Goal: Task Accomplishment & Management: Manage account settings

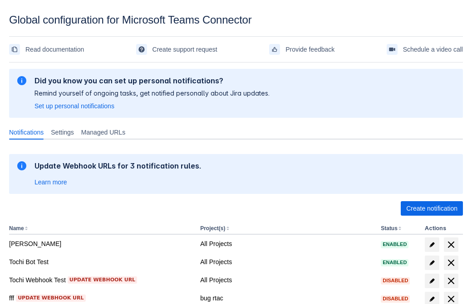
click at [431, 209] on span "Create notification" at bounding box center [431, 208] width 51 height 15
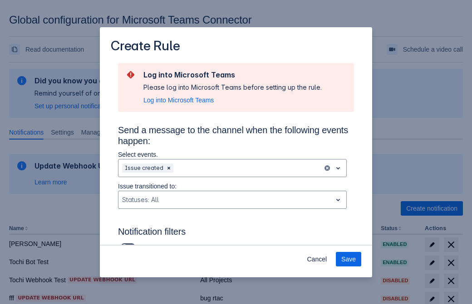
scroll to position [594, 0]
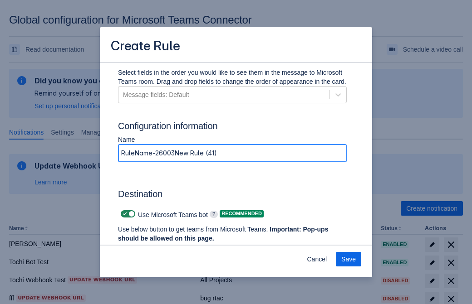
type input "RuleName-260038New Rule (41)"
click at [168, 248] on span "Authenticate in Microsoft Teams" at bounding box center [168, 255] width 90 height 15
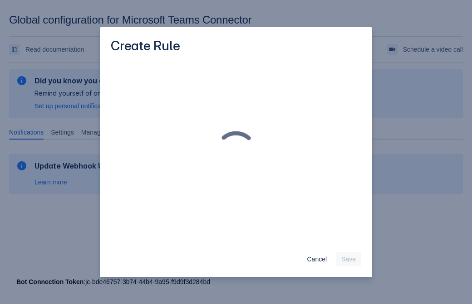
scroll to position [0, 0]
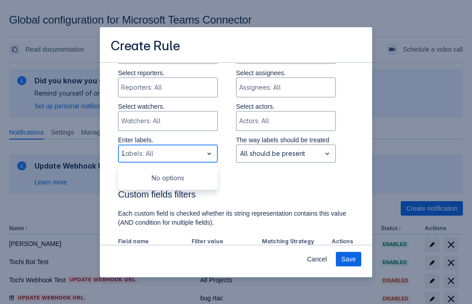
type input "260038_label"
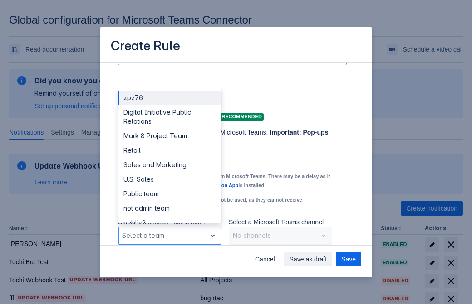
click at [169, 151] on div "Retail" at bounding box center [169, 150] width 103 height 15
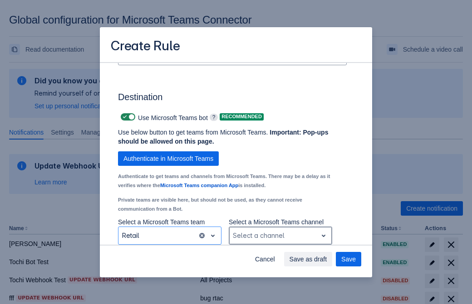
click at [280, 236] on div "Scrollable content" at bounding box center [273, 235] width 81 height 11
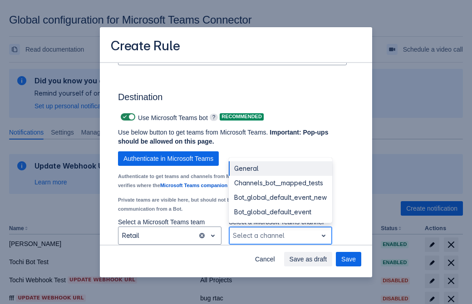
click at [280, 212] on div "Bot_global_default_event" at bounding box center [280, 212] width 103 height 15
click at [327, 259] on span "Save as draft" at bounding box center [308, 259] width 38 height 15
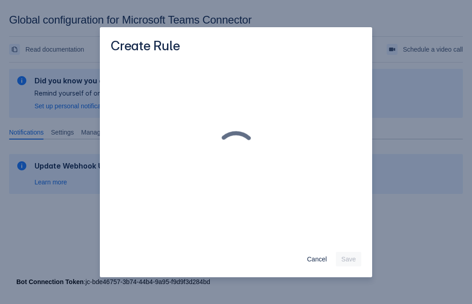
scroll to position [0, 0]
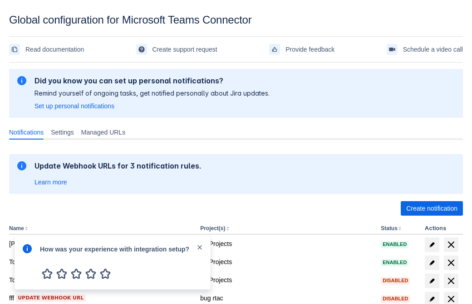
click at [29, 255] on div at bounding box center [27, 263] width 11 height 39
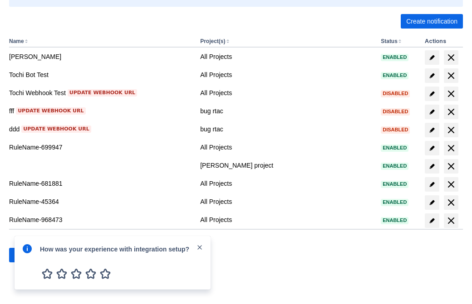
click at [29, 255] on div at bounding box center [27, 263] width 11 height 39
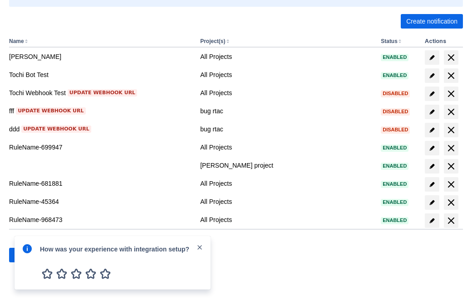
click at [29, 255] on div at bounding box center [27, 263] width 11 height 39
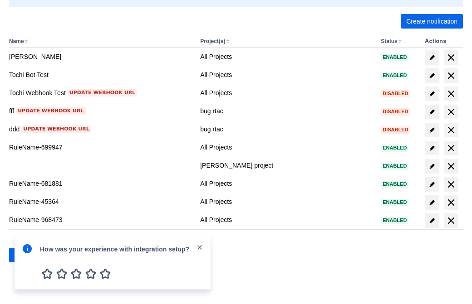
click at [29, 255] on div at bounding box center [27, 263] width 11 height 39
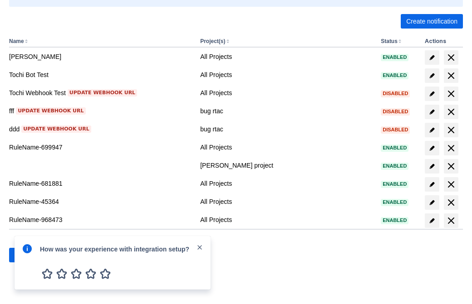
click at [29, 255] on div at bounding box center [27, 263] width 11 height 39
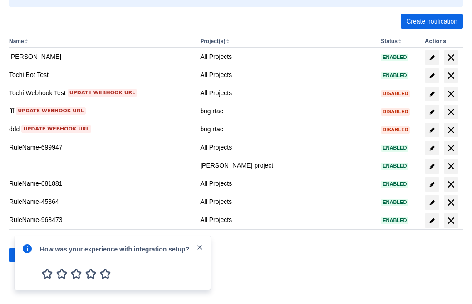
click at [29, 255] on div at bounding box center [27, 263] width 11 height 39
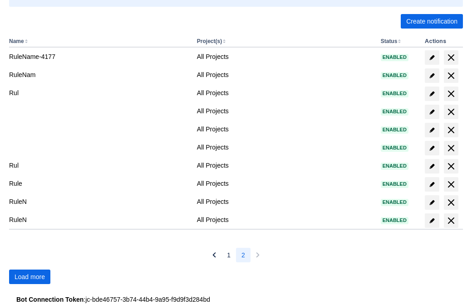
click at [29, 277] on span "Load more" at bounding box center [30, 277] width 30 height 15
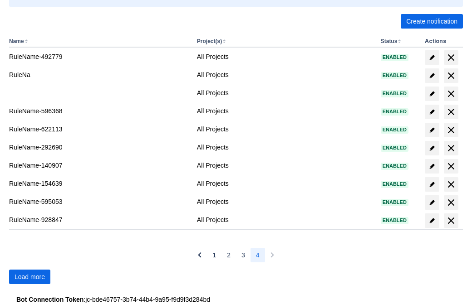
click at [29, 277] on span "Load more" at bounding box center [30, 277] width 30 height 15
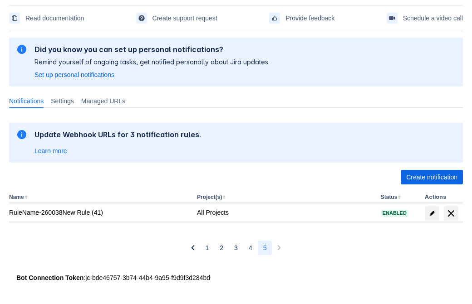
click at [450, 214] on span "delete" at bounding box center [450, 213] width 11 height 11
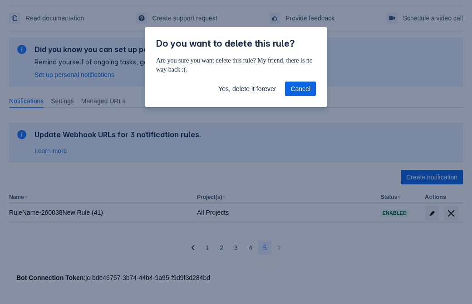
click at [247, 89] on span "Yes, delete it forever" at bounding box center [247, 89] width 58 height 15
